Goal: Transaction & Acquisition: Purchase product/service

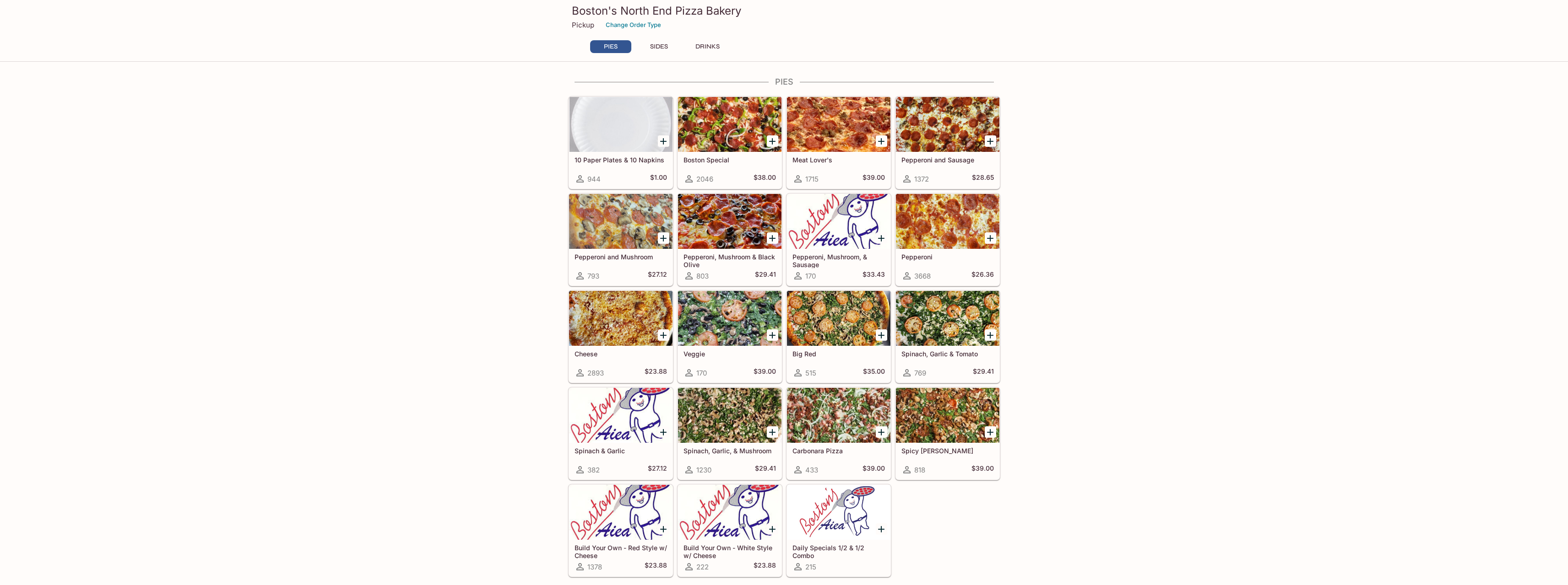
click at [742, 167] on div "Boston Special 2046 $38.00" at bounding box center [729, 169] width 103 height 37
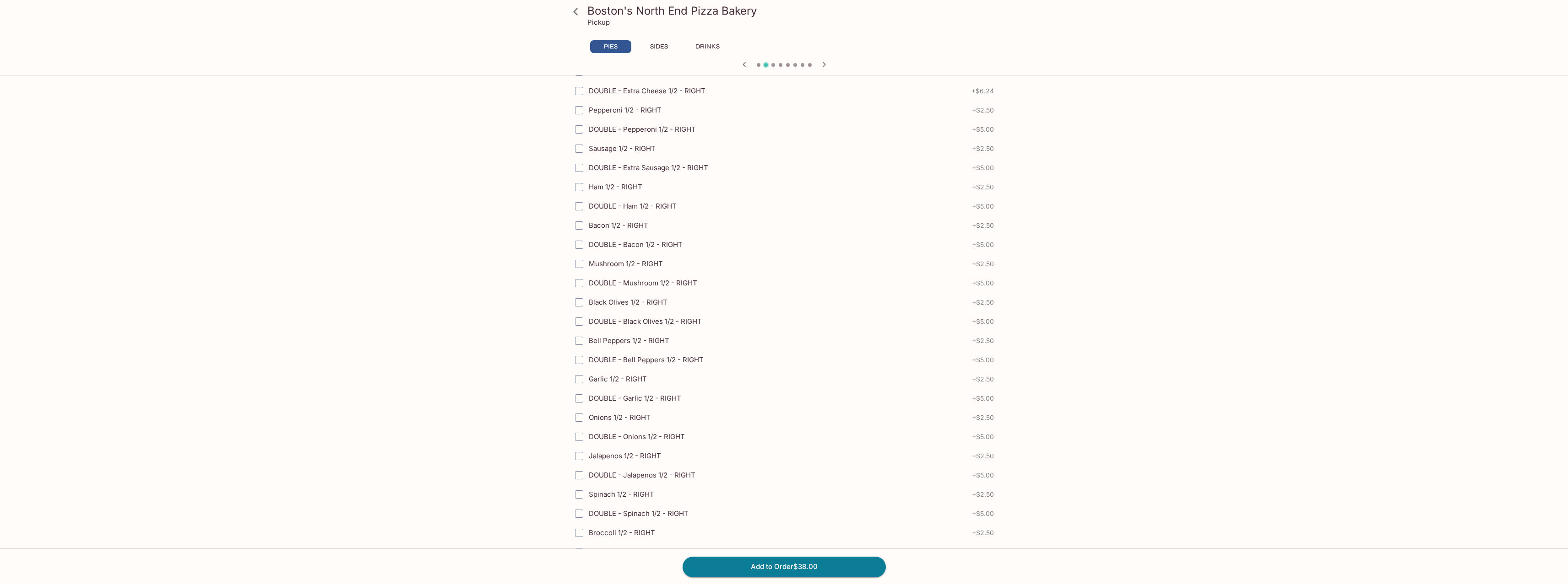
scroll to position [974, 0]
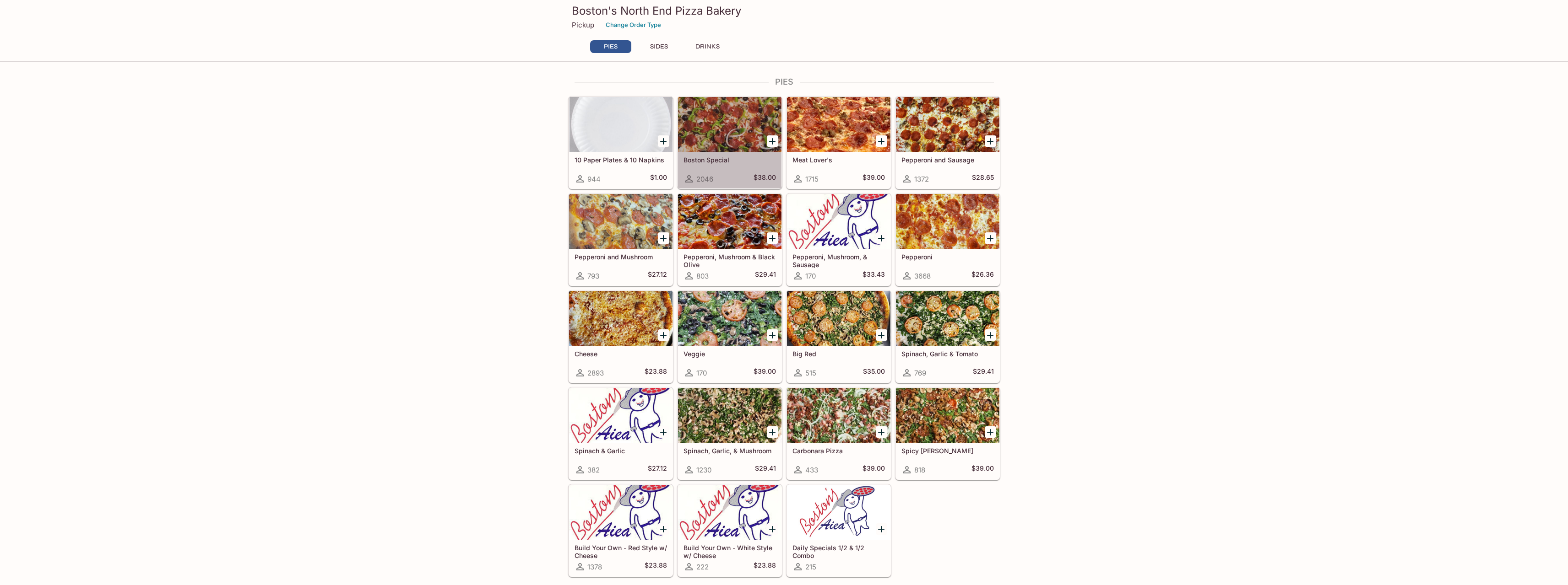
click at [718, 125] on div at bounding box center [729, 124] width 103 height 54
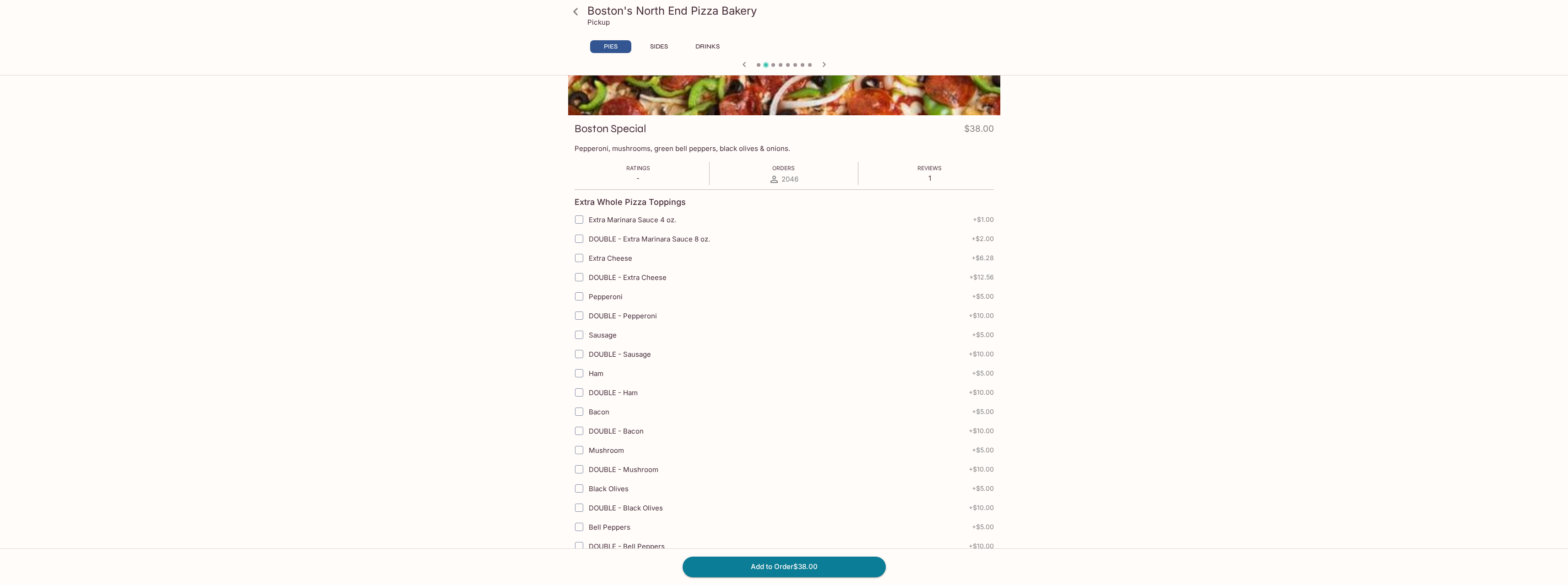
scroll to position [229, 0]
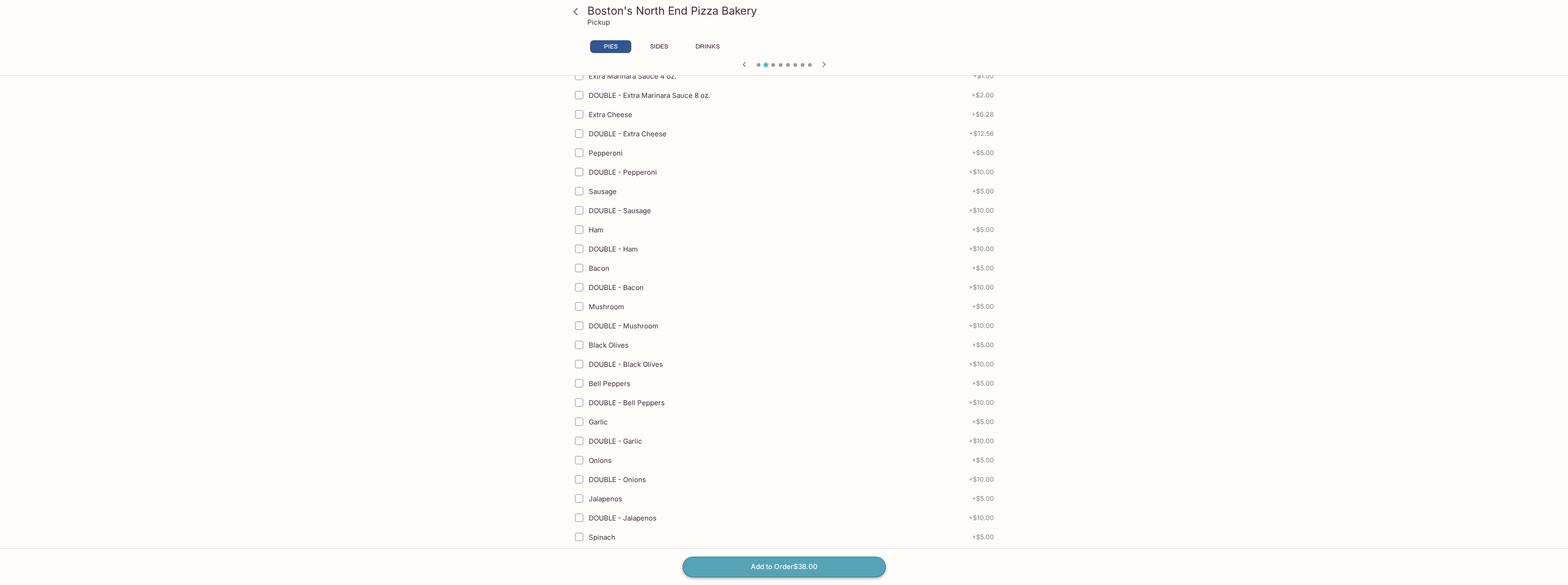
click at [765, 565] on button "Add to Order $38.00" at bounding box center [784, 567] width 204 height 20
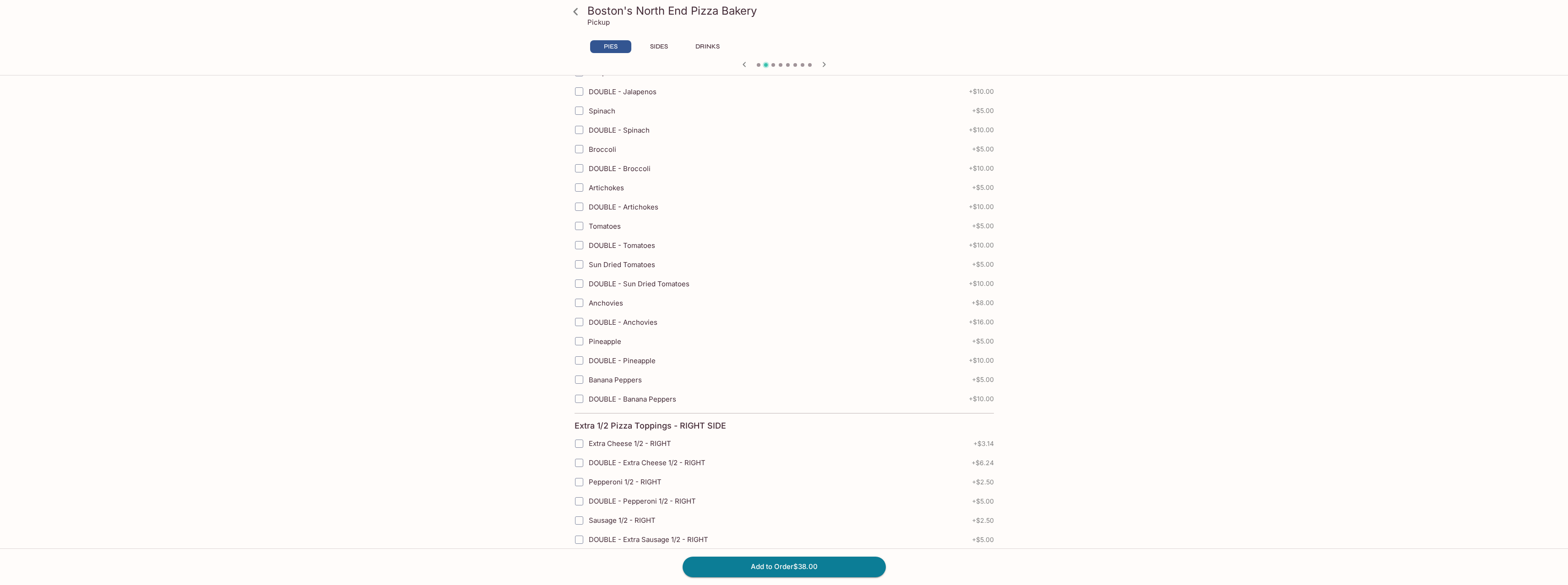
scroll to position [654, 0]
